Goal: Browse casually

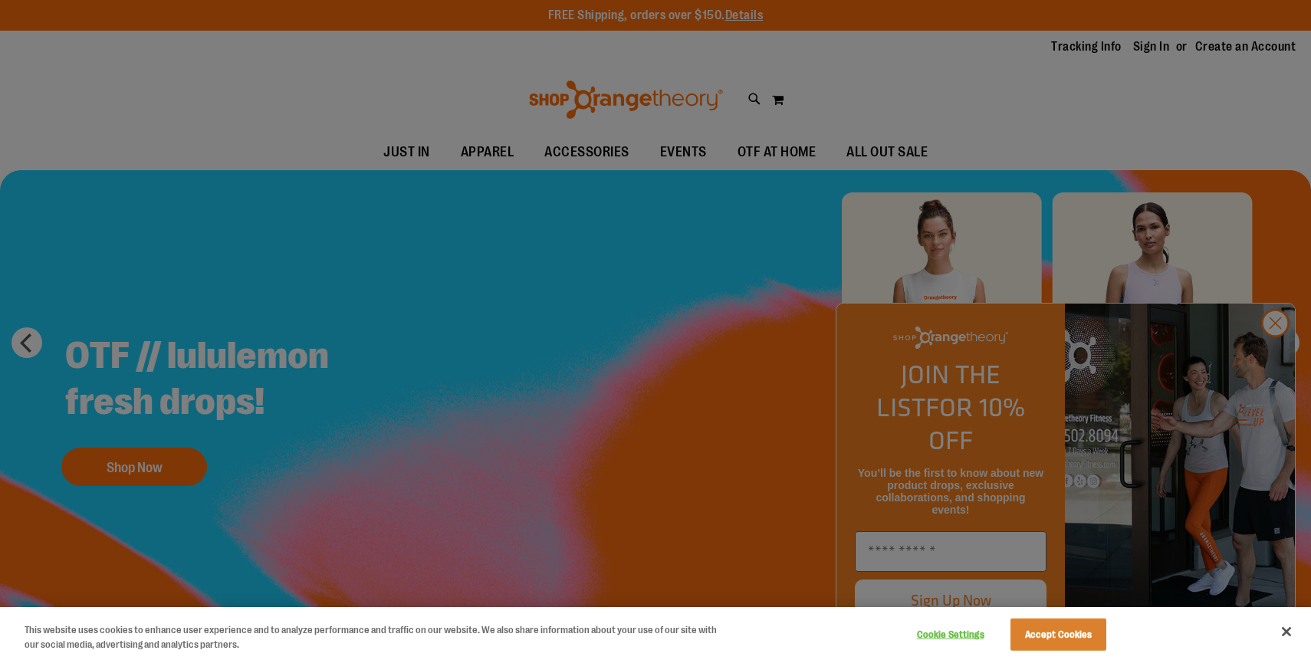
click at [1275, 356] on div at bounding box center [655, 330] width 1311 height 660
click at [1056, 626] on button "Accept Cookies" at bounding box center [1059, 635] width 96 height 32
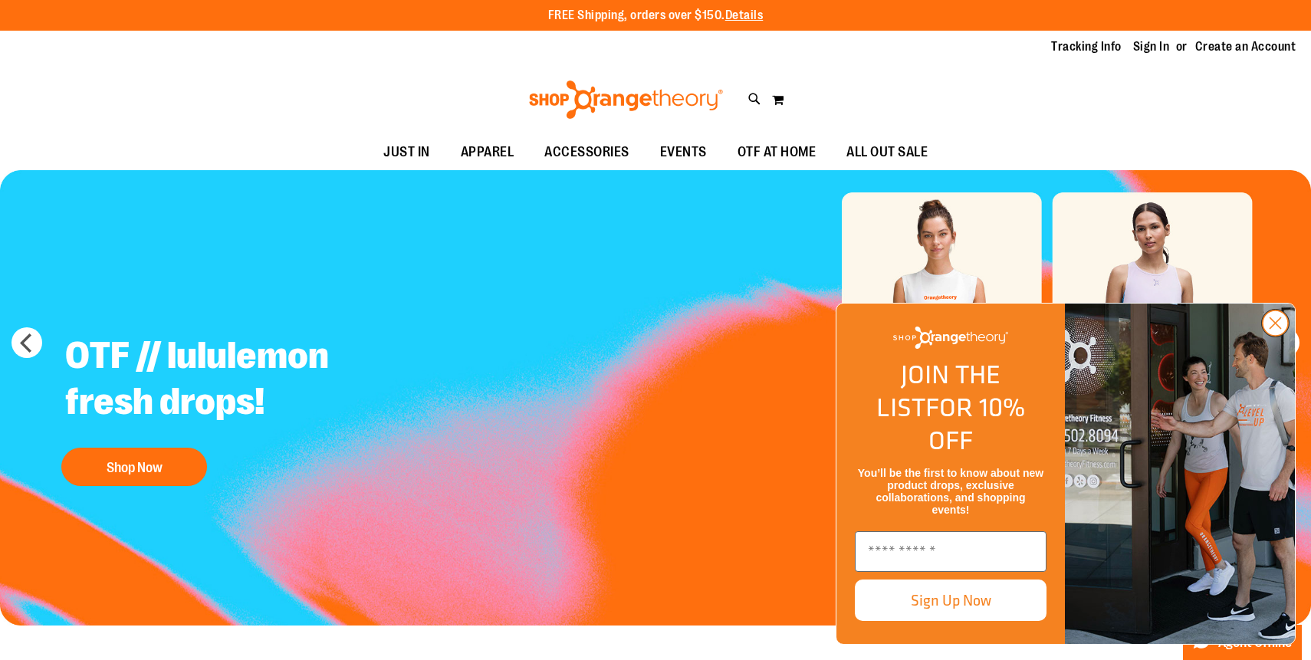
click at [1270, 336] on circle "Close dialog" at bounding box center [1275, 323] width 25 height 25
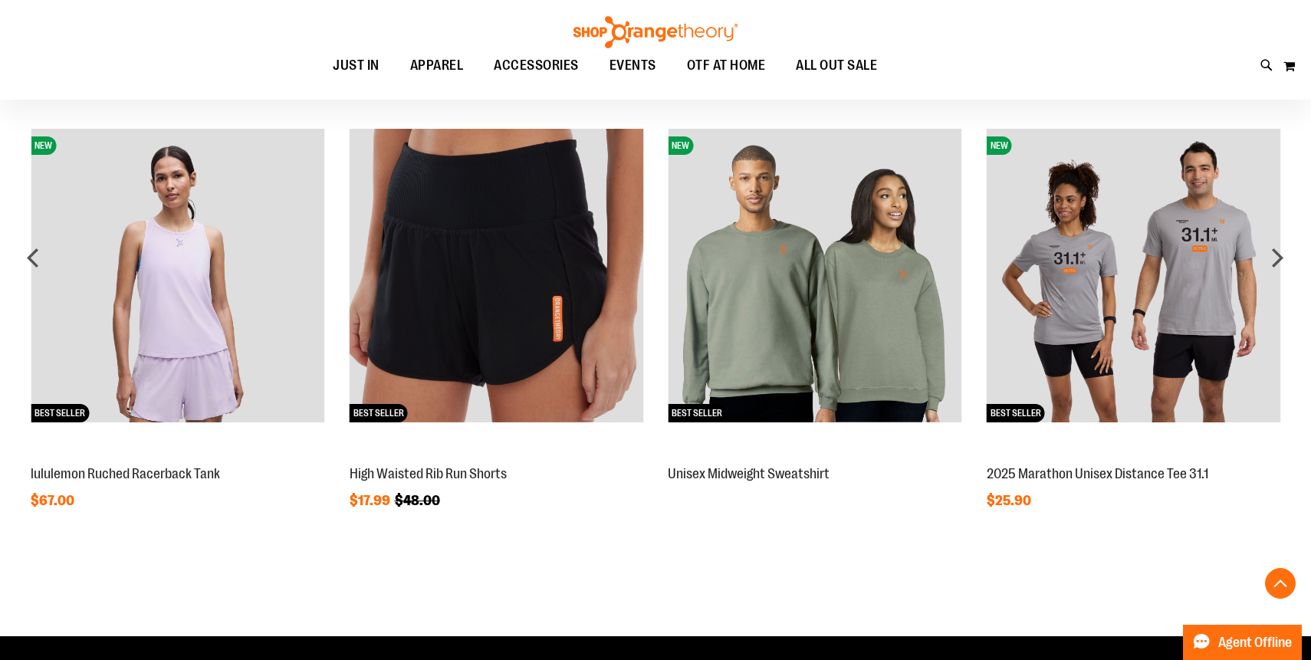
scroll to position [1116, 0]
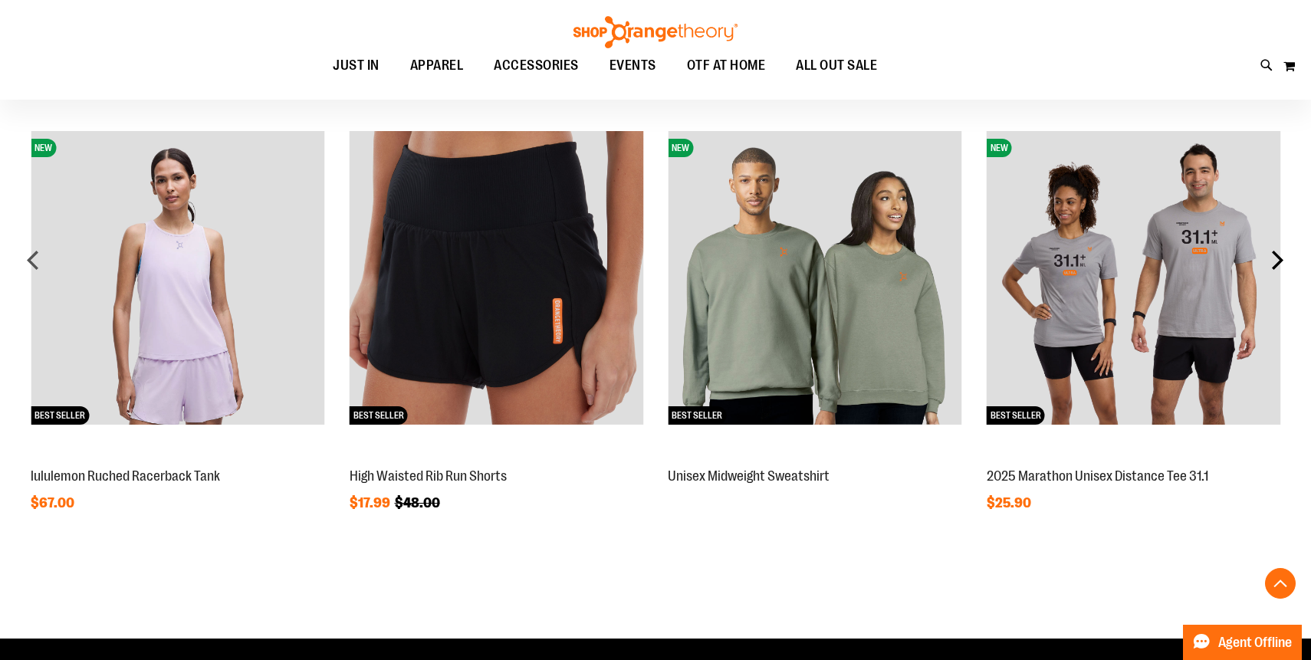
click at [1273, 246] on div "next" at bounding box center [1277, 260] width 31 height 31
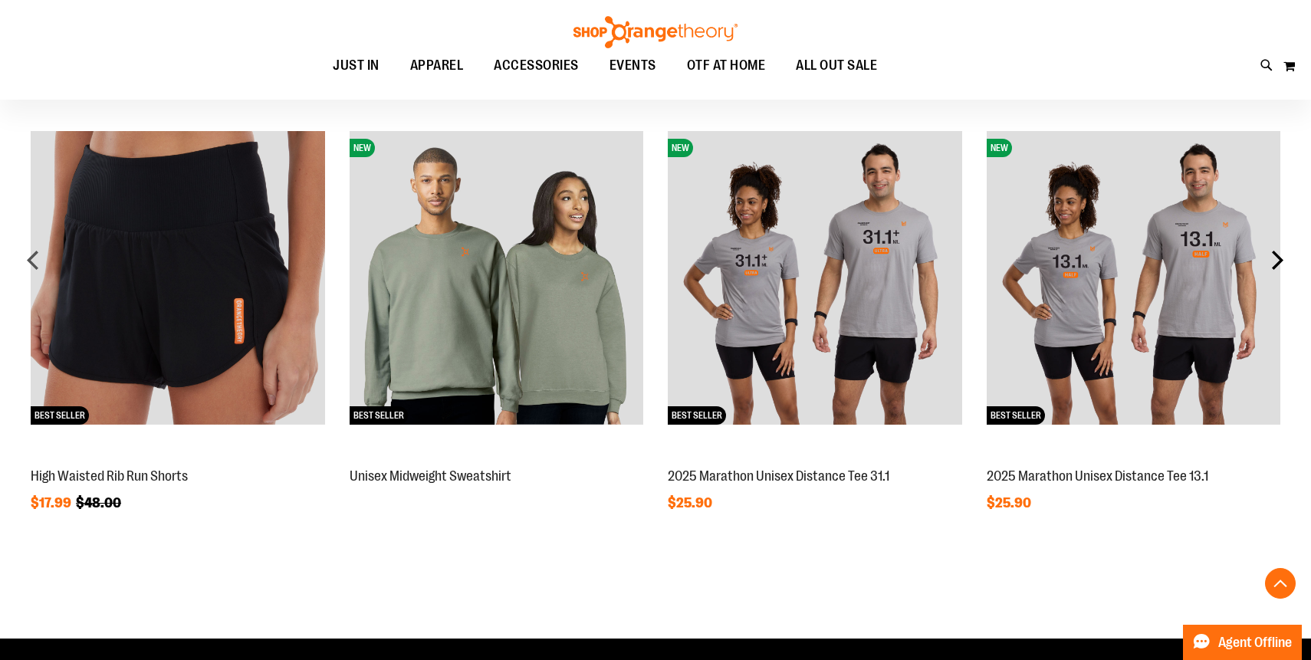
click at [1274, 250] on div "next" at bounding box center [1277, 260] width 31 height 31
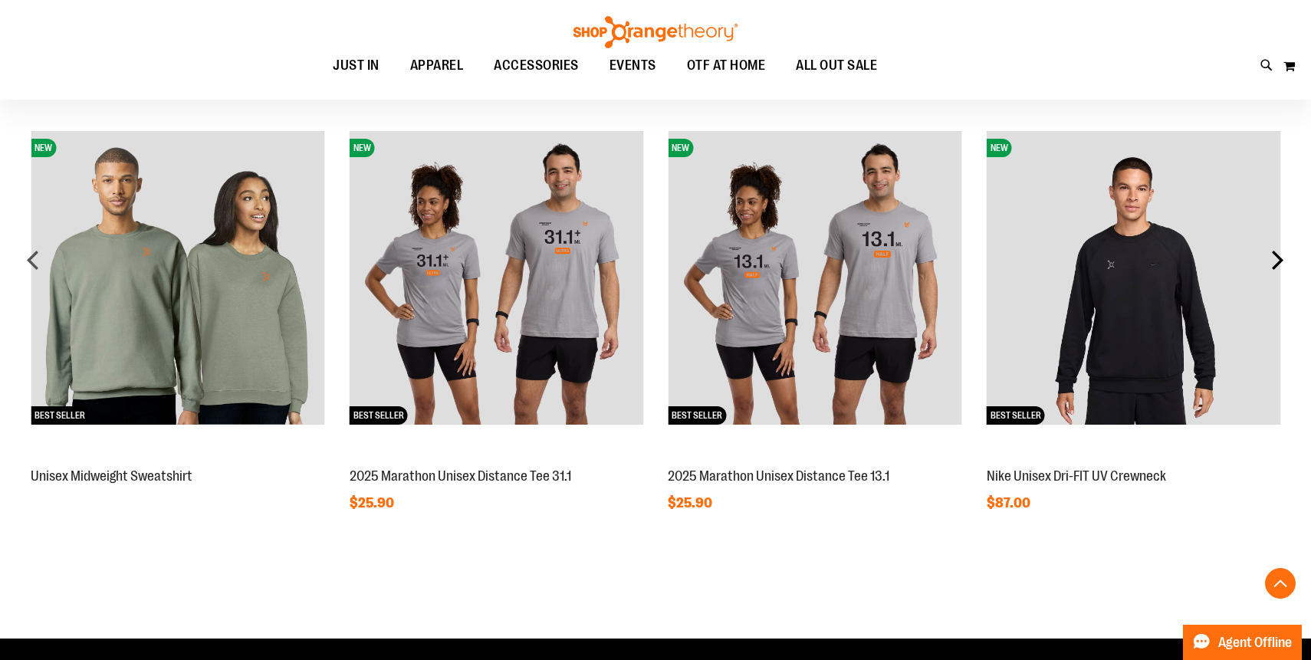
click at [1274, 252] on div "next" at bounding box center [1277, 260] width 31 height 31
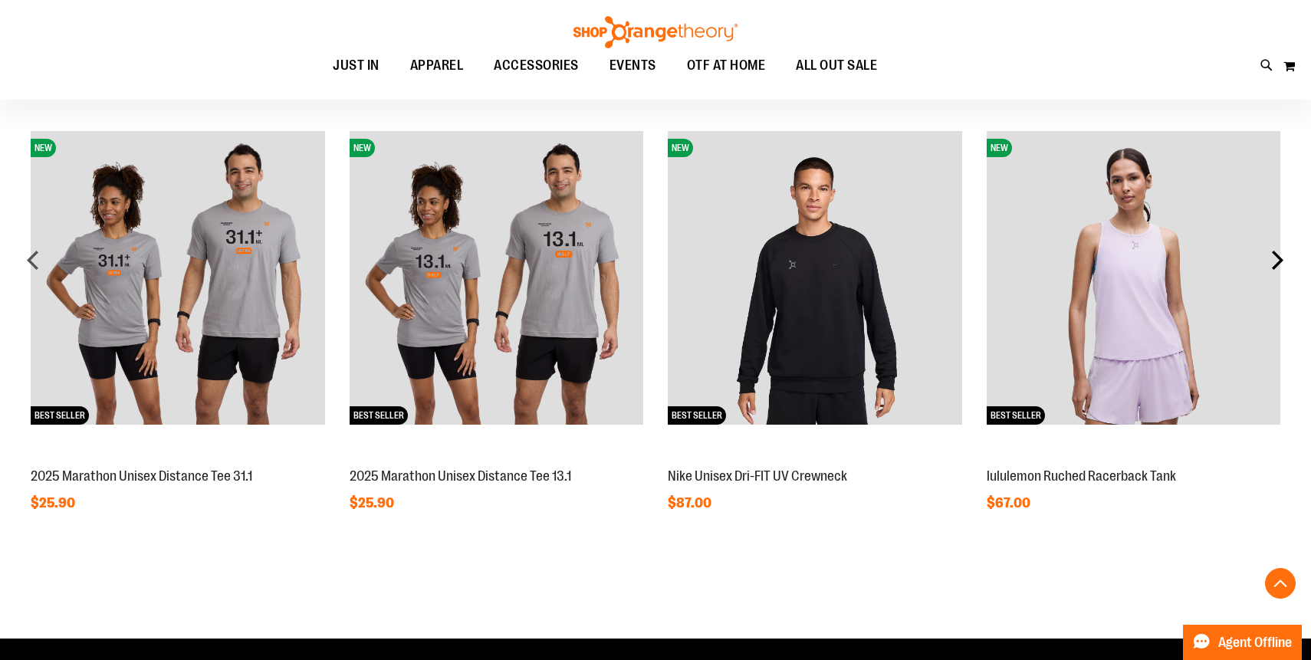
click at [1274, 252] on div "next" at bounding box center [1277, 260] width 31 height 31
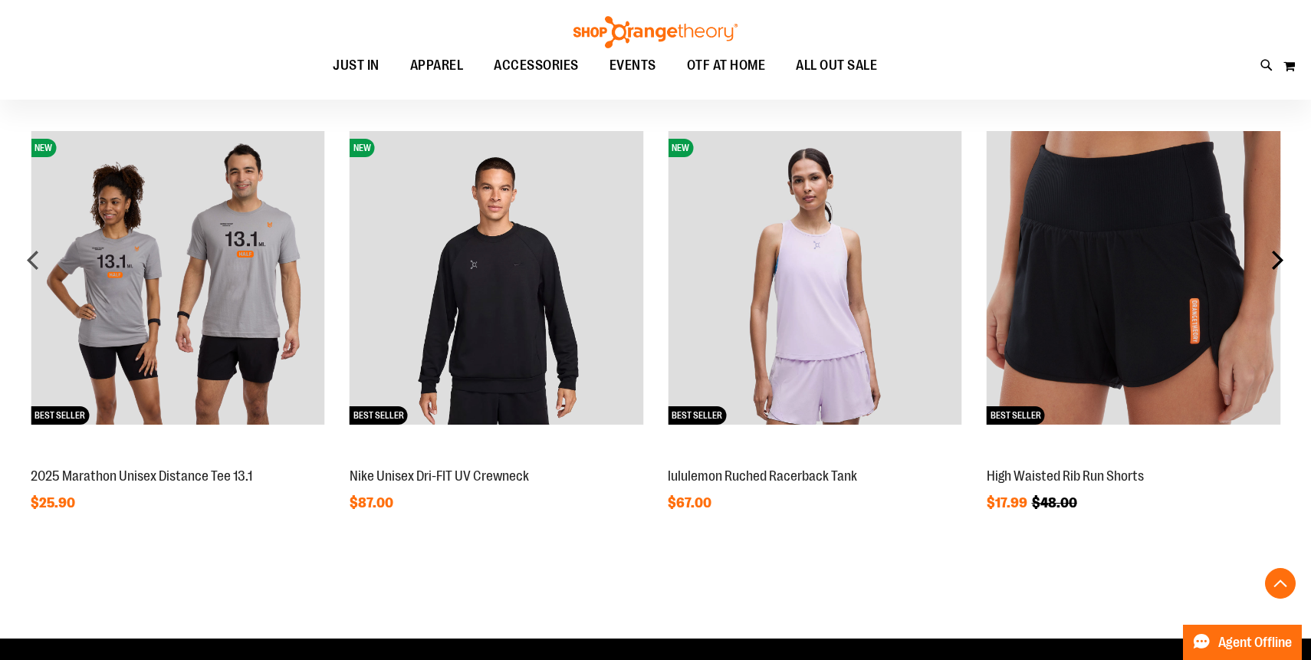
click at [1274, 253] on div "next" at bounding box center [1277, 260] width 31 height 31
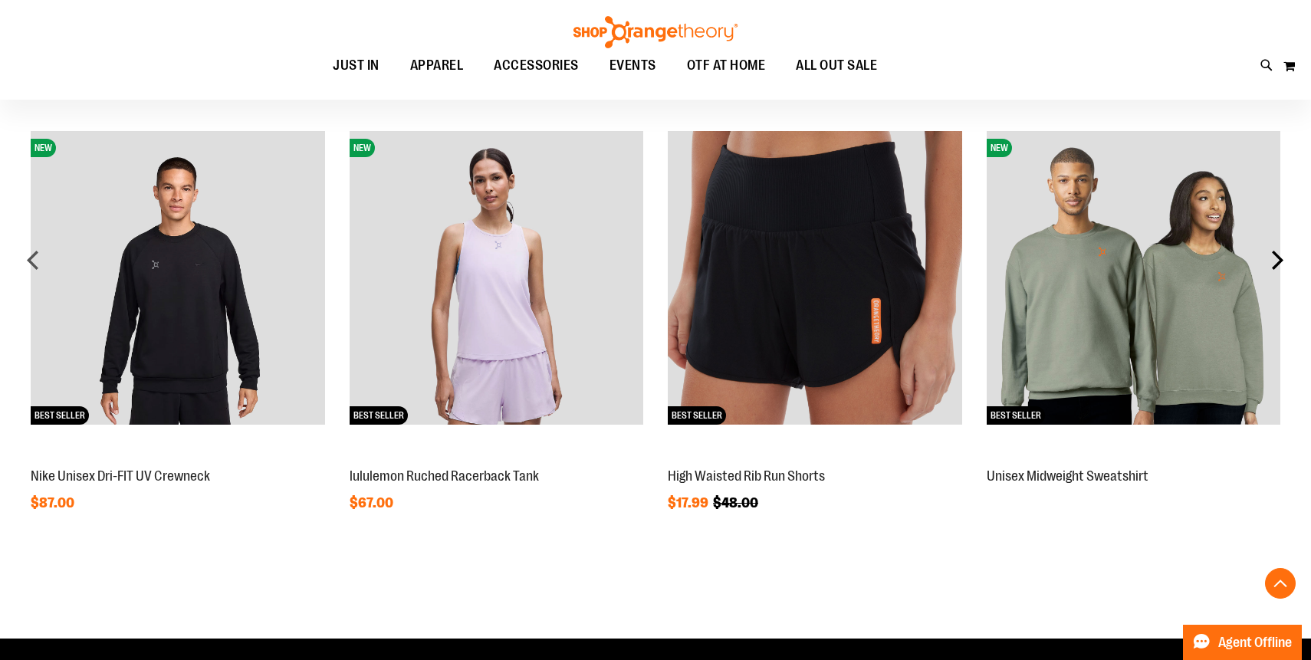
click at [1274, 254] on div "next" at bounding box center [1277, 260] width 31 height 31
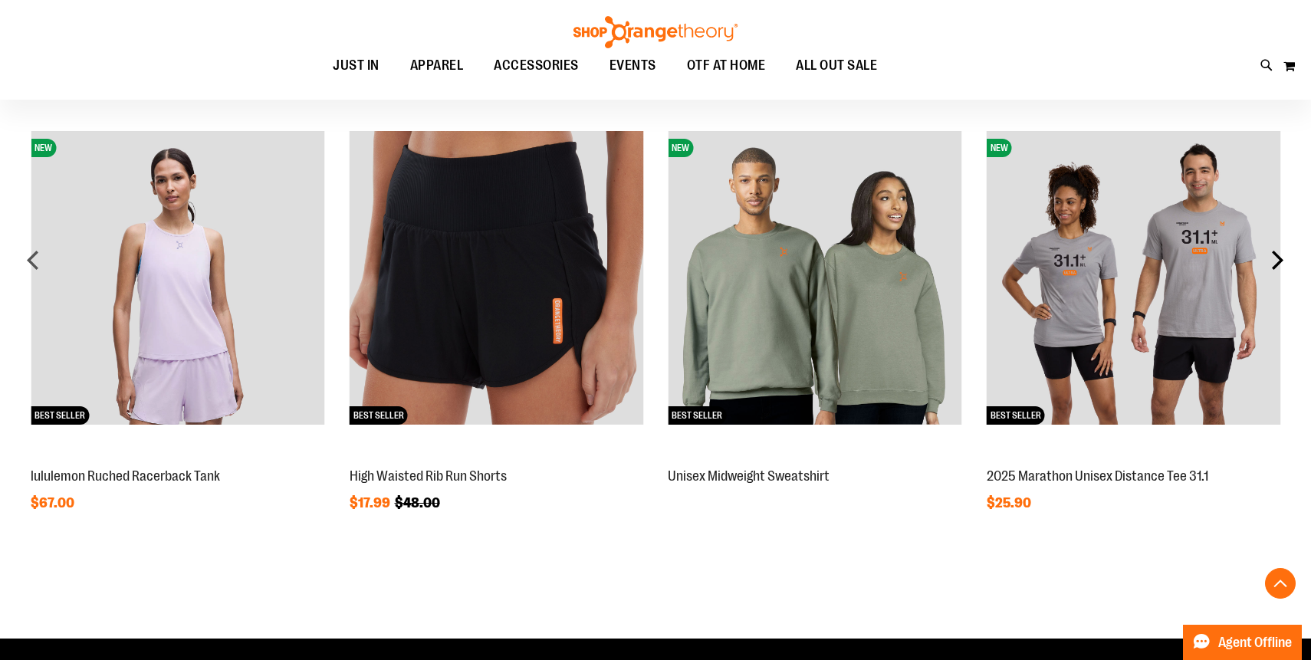
click at [1274, 255] on div "next" at bounding box center [1277, 260] width 31 height 31
